Goal: Task Accomplishment & Management: Manage account settings

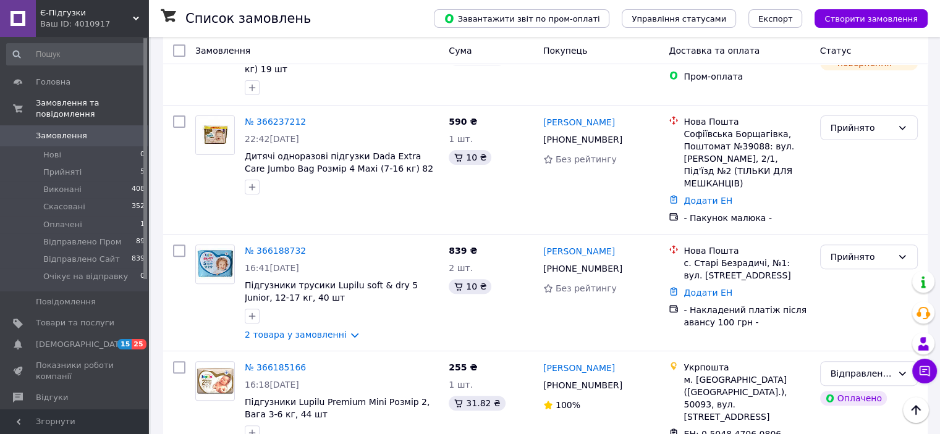
scroll to position [371, 0]
click at [109, 130] on span "Замовлення" at bounding box center [75, 135] width 78 height 11
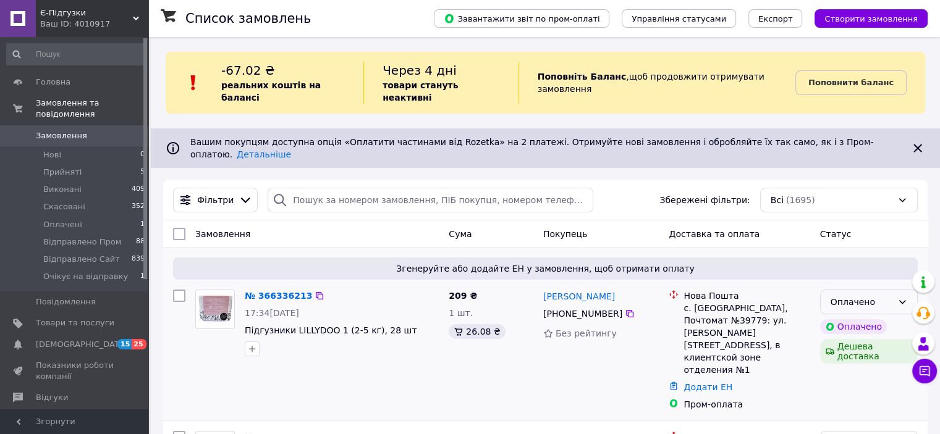
click at [885, 295] on div "Оплачено" at bounding box center [862, 302] width 62 height 14
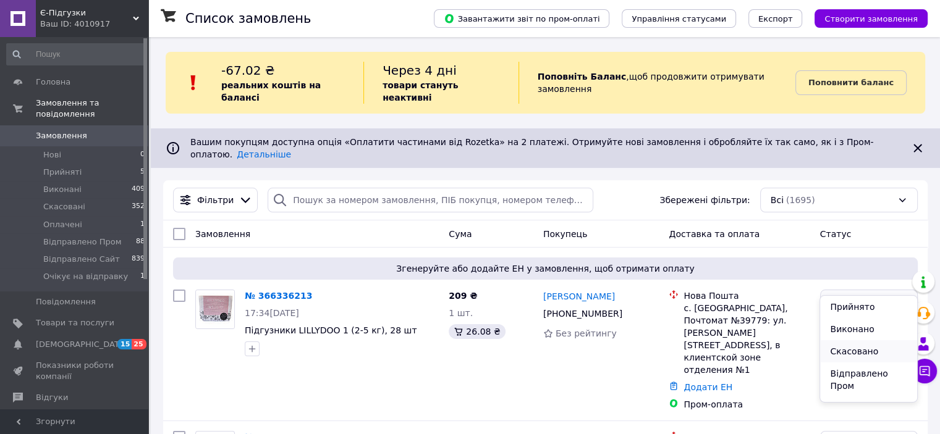
scroll to position [52, 0]
click at [868, 384] on li "Очікує на відправку" at bounding box center [868, 397] width 96 height 35
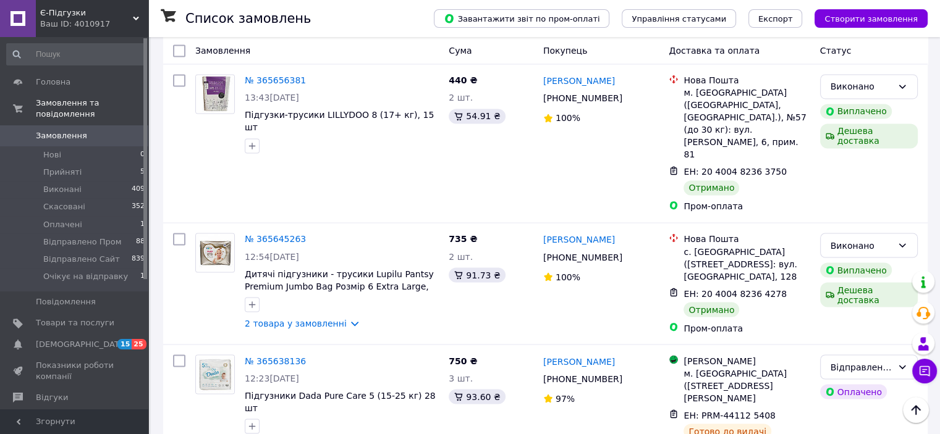
scroll to position [2253, 0]
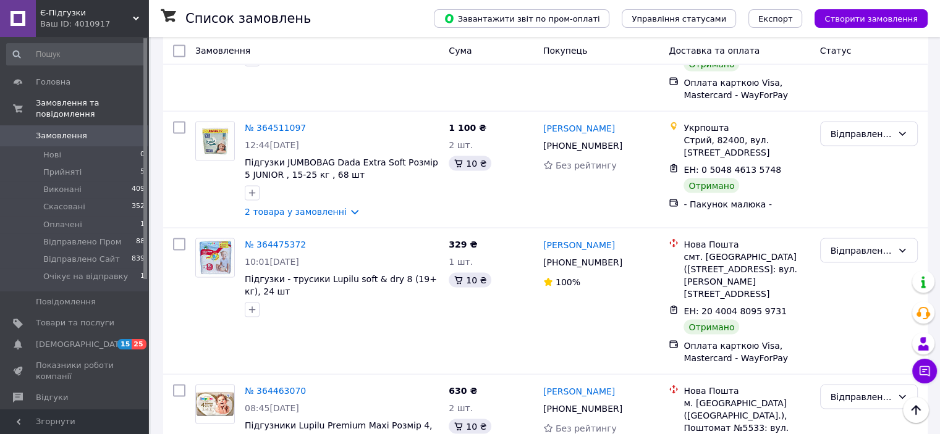
scroll to position [2393, 0]
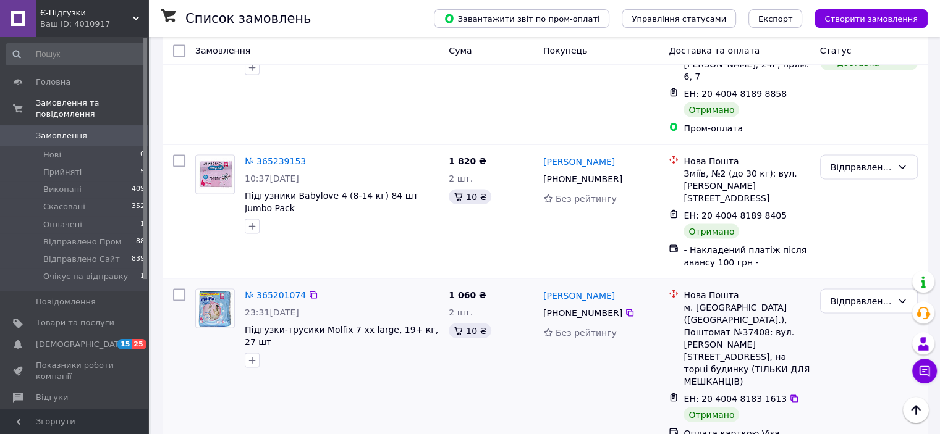
scroll to position [2324, 0]
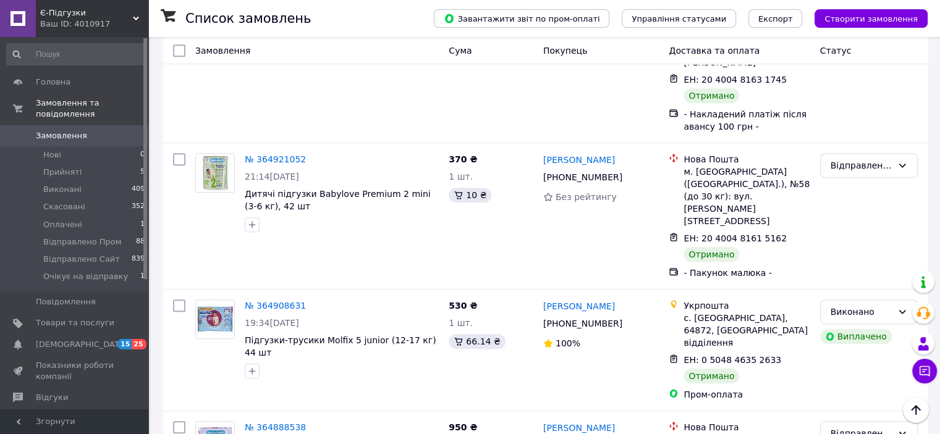
scroll to position [680, 0]
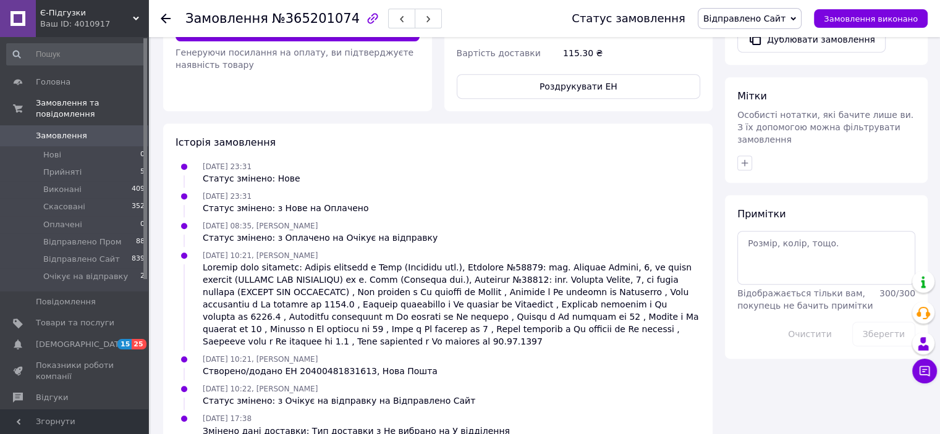
scroll to position [292, 0]
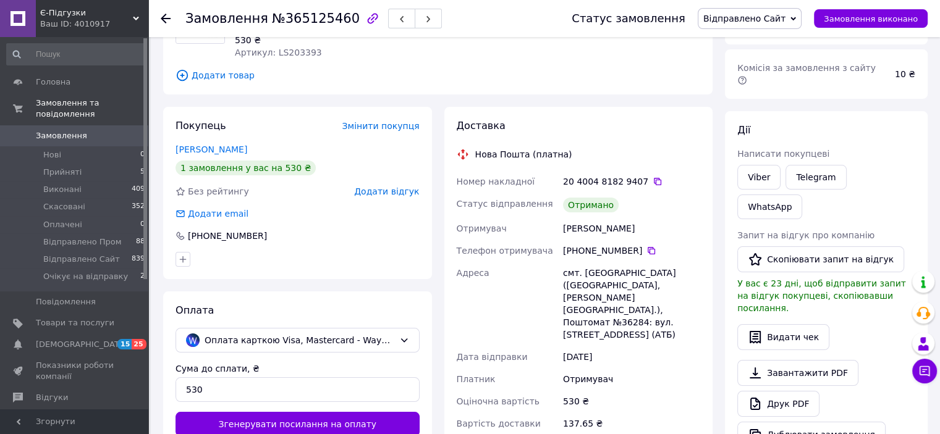
scroll to position [20, 0]
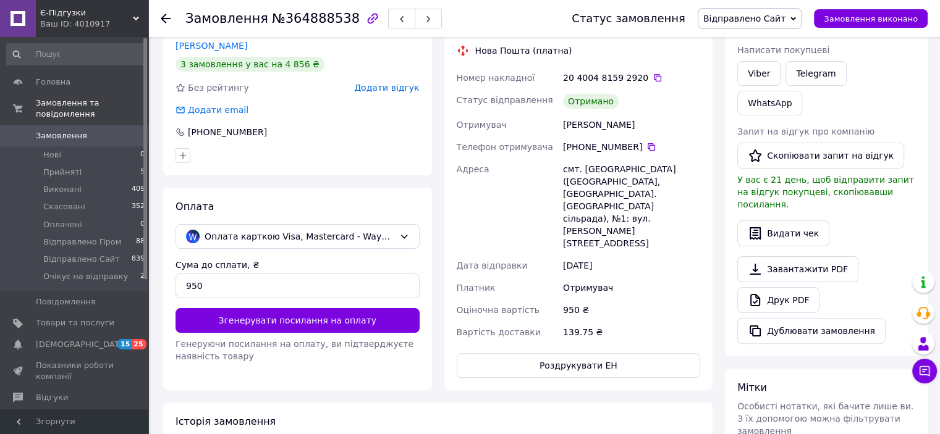
scroll to position [494, 0]
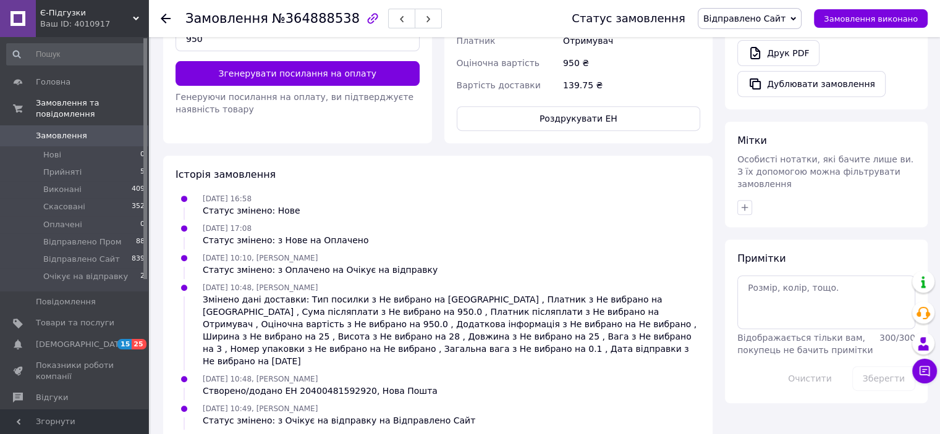
click at [318, 19] on span "№364888538" at bounding box center [316, 18] width 88 height 15
copy span "364888538"
